Goal: Task Accomplishment & Management: Use online tool/utility

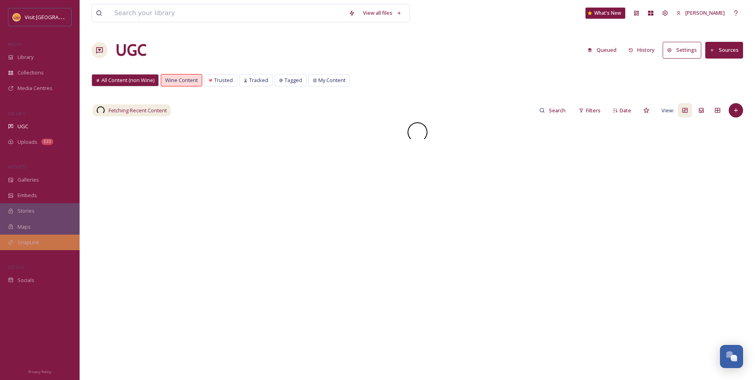
click at [33, 244] on span "SnapLink" at bounding box center [29, 242] width 22 height 8
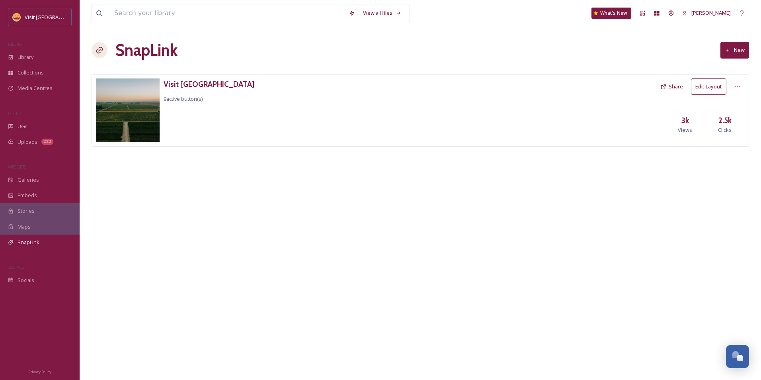
click at [717, 92] on button "Edit Layout" at bounding box center [708, 86] width 35 height 16
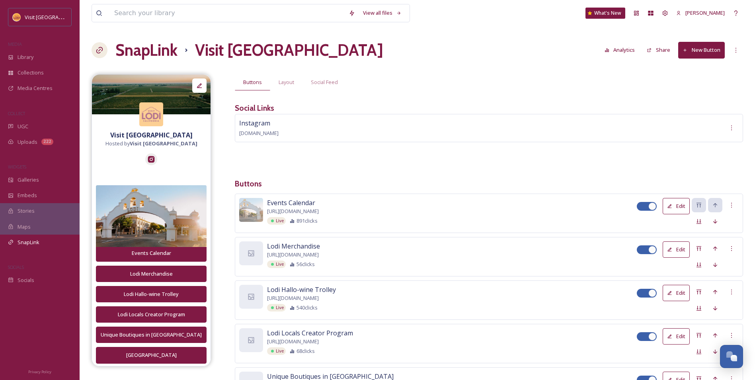
click at [618, 50] on button "Analytics" at bounding box center [620, 50] width 39 height 16
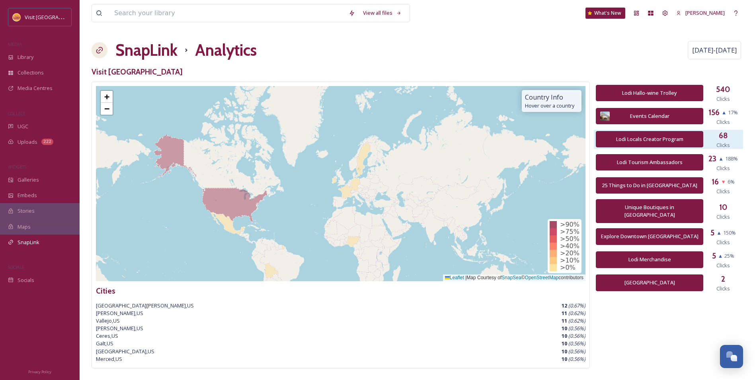
click at [729, 145] on span "Clicks" at bounding box center [724, 145] width 14 height 8
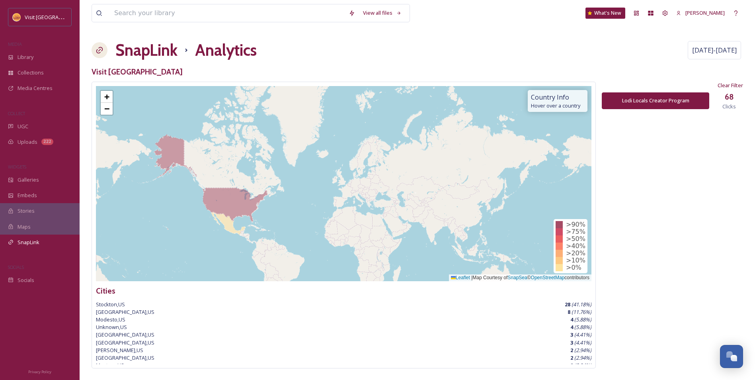
click at [151, 50] on h1 "SnapLink" at bounding box center [146, 50] width 62 height 24
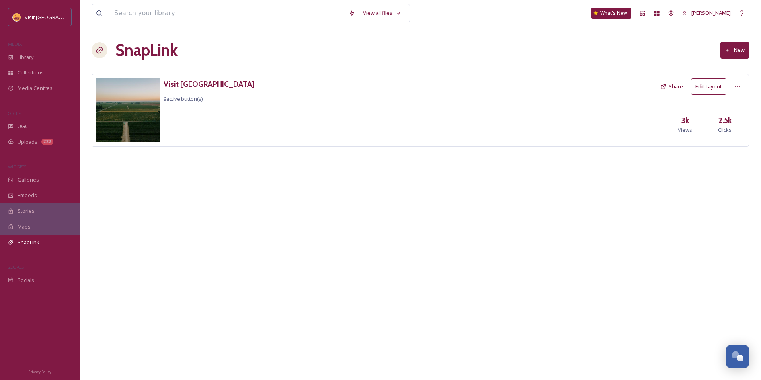
click at [695, 90] on button "Edit Layout" at bounding box center [708, 86] width 35 height 16
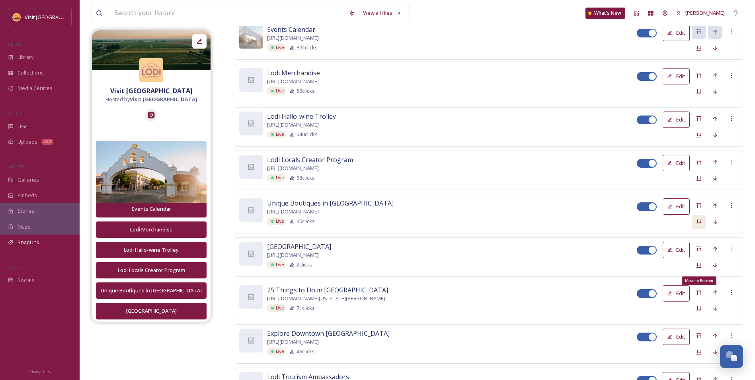
scroll to position [159, 0]
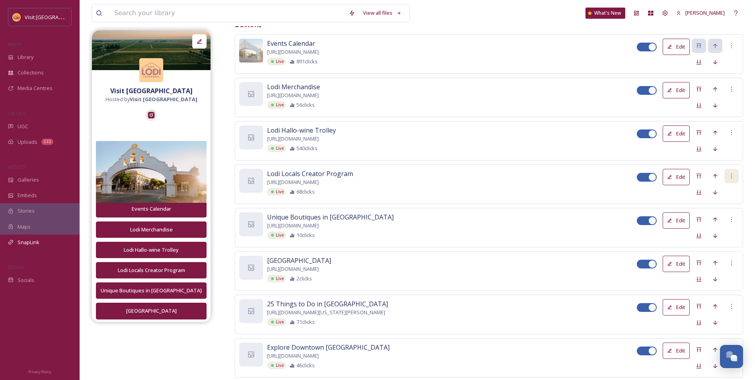
click at [730, 178] on icon at bounding box center [732, 176] width 6 height 6
click at [711, 215] on span "Delete Button" at bounding box center [718, 217] width 33 height 8
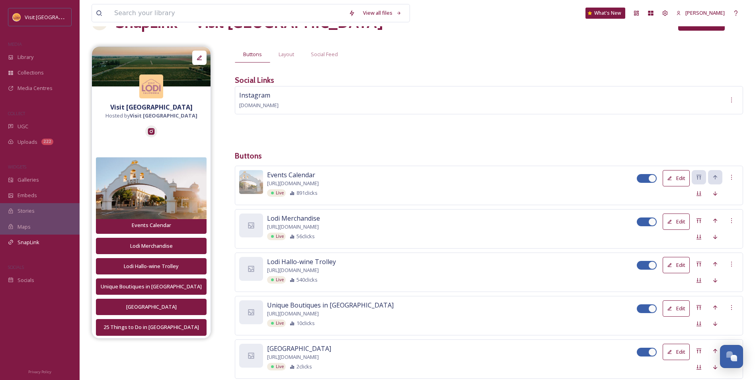
scroll to position [21, 0]
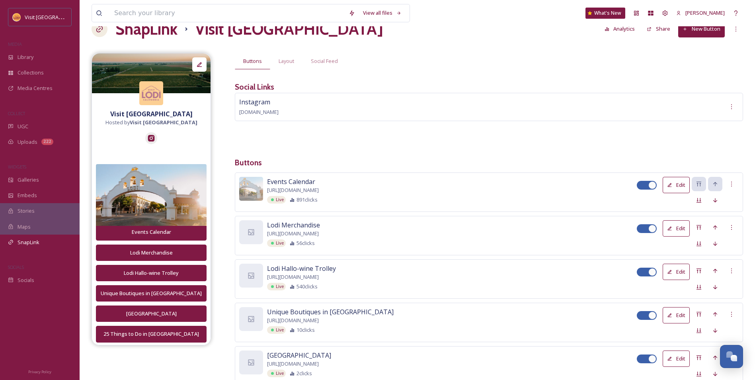
click at [698, 35] on button "New Button" at bounding box center [701, 29] width 47 height 16
